Goal: Information Seeking & Learning: Find specific page/section

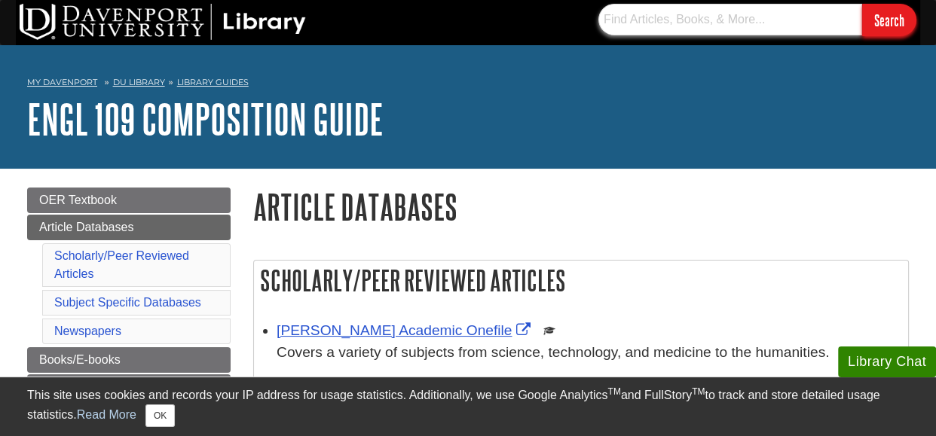
click at [774, 20] on input "text" at bounding box center [731, 20] width 264 height 32
type input "database"
click at [862, 4] on input "Search" at bounding box center [889, 20] width 54 height 32
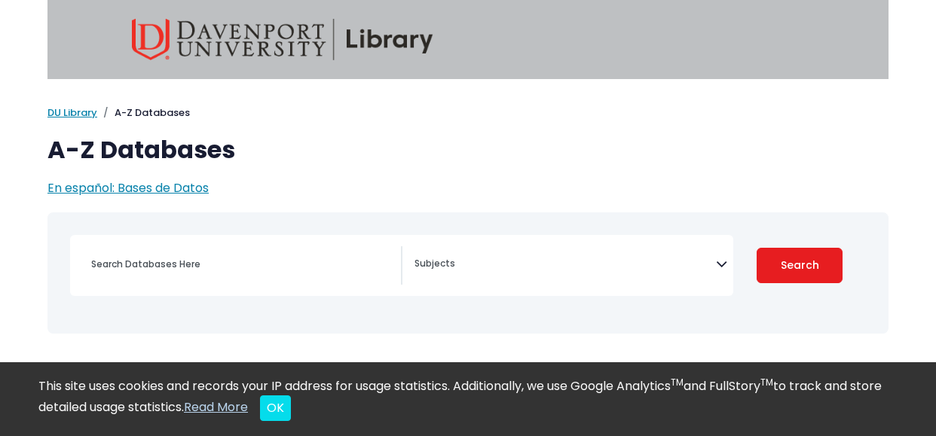
select select "Database Subject Filter"
click at [291, 413] on button "OK" at bounding box center [275, 409] width 31 height 26
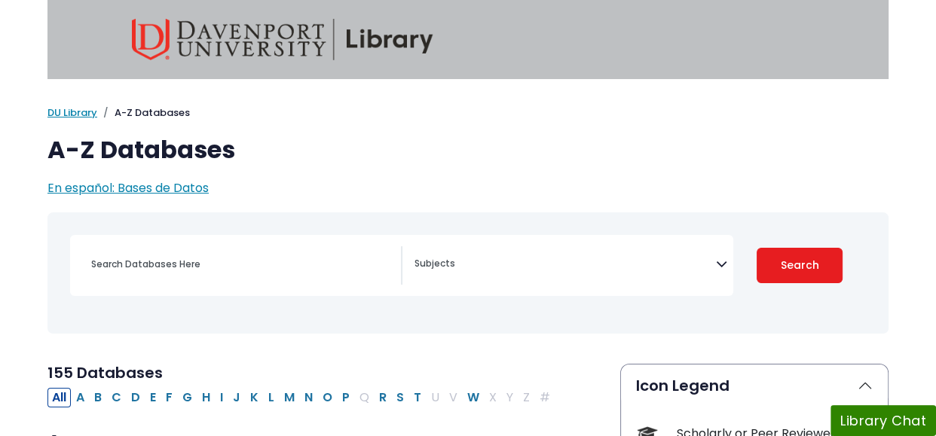
click at [537, 127] on div "My [PERSON_NAME] DU Library Library Guides A-Z Databases A-Z Databases En españ…" at bounding box center [467, 152] width 859 height 92
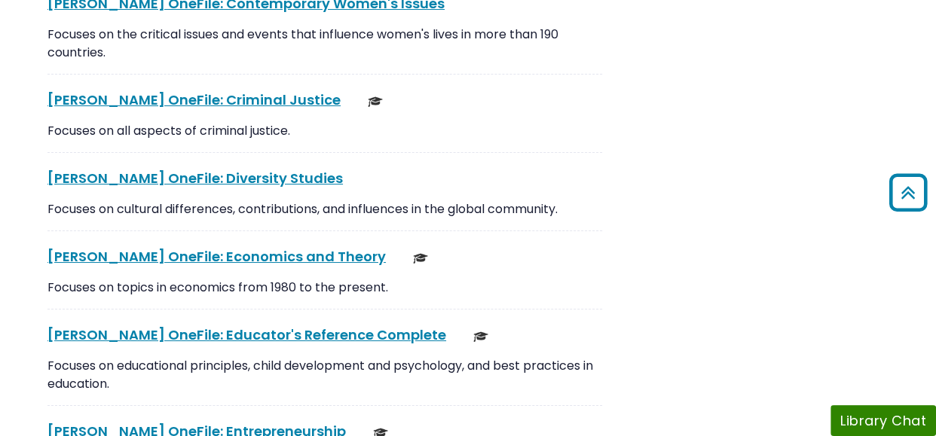
scroll to position [5157, 0]
